Goal: Task Accomplishment & Management: Manage account settings

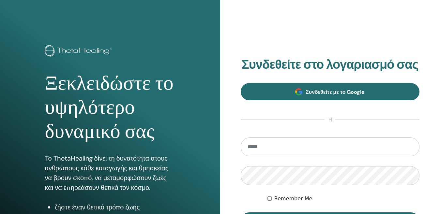
type input "**********"
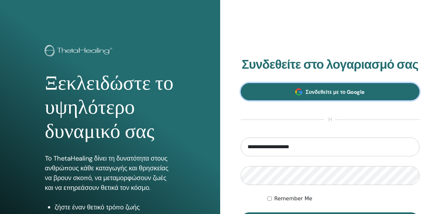
click at [275, 91] on link "Συνδεθείτε με το Google" at bounding box center [330, 91] width 179 height 17
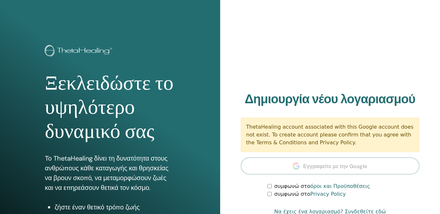
scroll to position [65, 0]
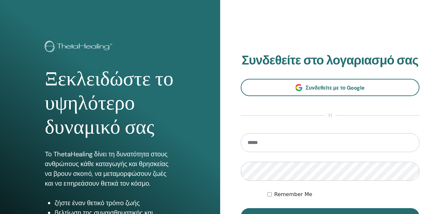
scroll to position [98, 0]
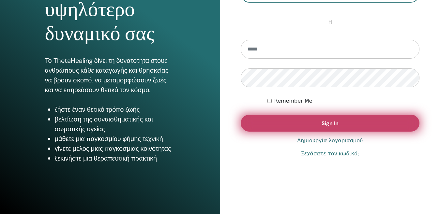
type input "**********"
click at [279, 122] on button "Sign In" at bounding box center [330, 123] width 179 height 17
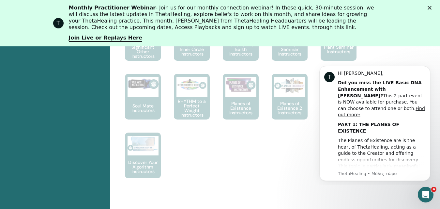
scroll to position [571, 0]
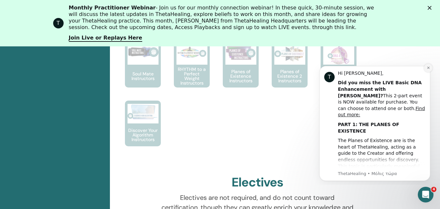
click at [426, 67] on icon "Dismiss notification" at bounding box center [428, 68] width 4 height 4
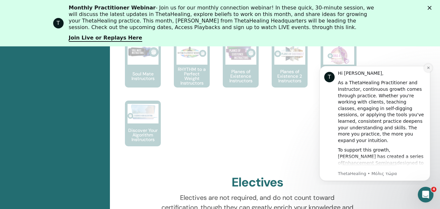
click at [426, 70] on button "Dismiss notification" at bounding box center [428, 68] width 8 height 8
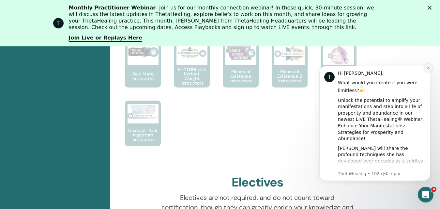
click at [428, 69] on icon "Dismiss notification" at bounding box center [428, 68] width 4 height 4
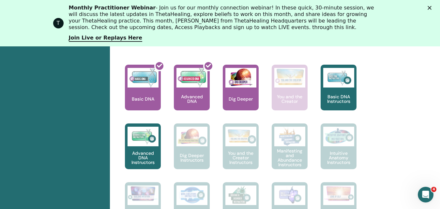
scroll to position [311, 0]
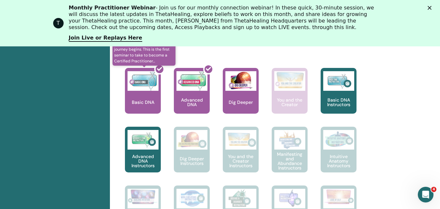
click at [134, 101] on div at bounding box center [147, 93] width 36 height 59
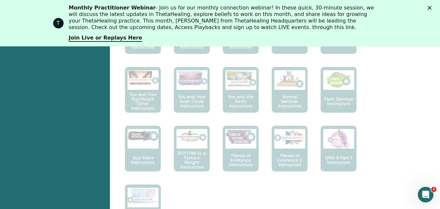
scroll to position [493, 0]
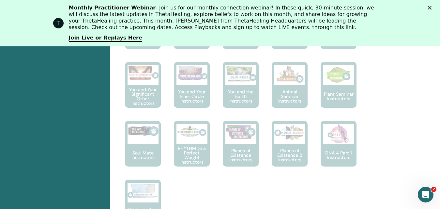
click at [431, 7] on polygon "Κλείσιμο" at bounding box center [429, 8] width 4 height 4
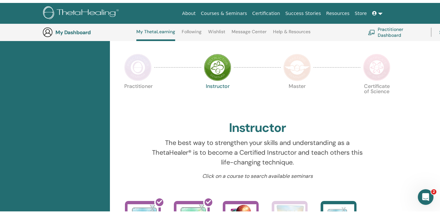
scroll to position [0, 0]
